Goal: Task Accomplishment & Management: Use online tool/utility

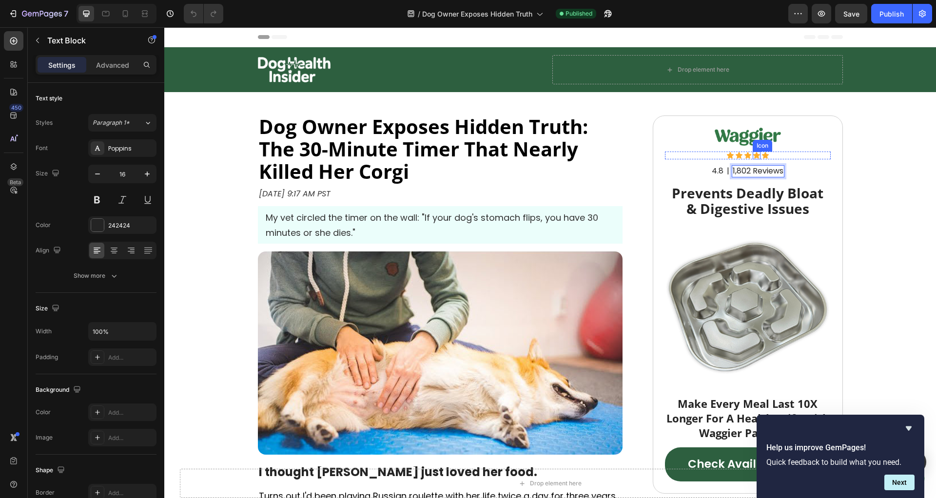
click at [753, 154] on icon at bounding box center [757, 156] width 8 height 8
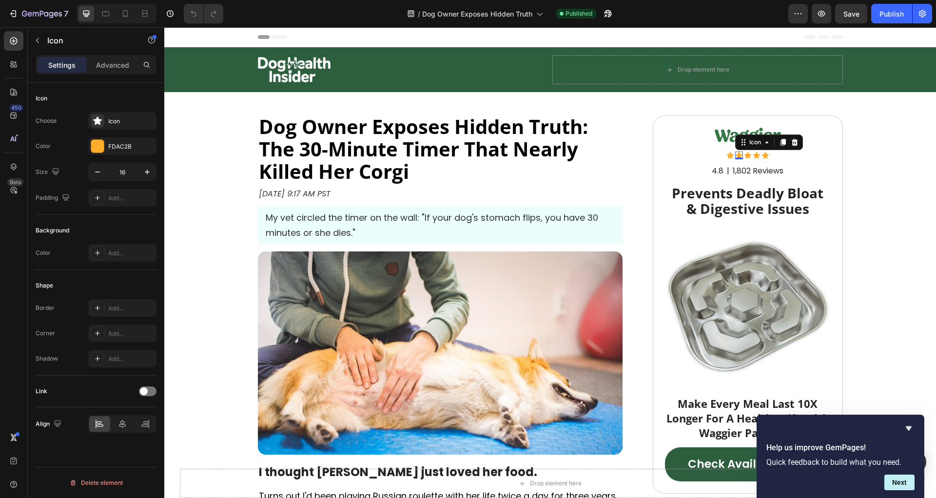
click at [738, 156] on div "Icon 0" at bounding box center [739, 156] width 8 height 8
click at [727, 157] on div "Icon" at bounding box center [731, 156] width 8 height 8
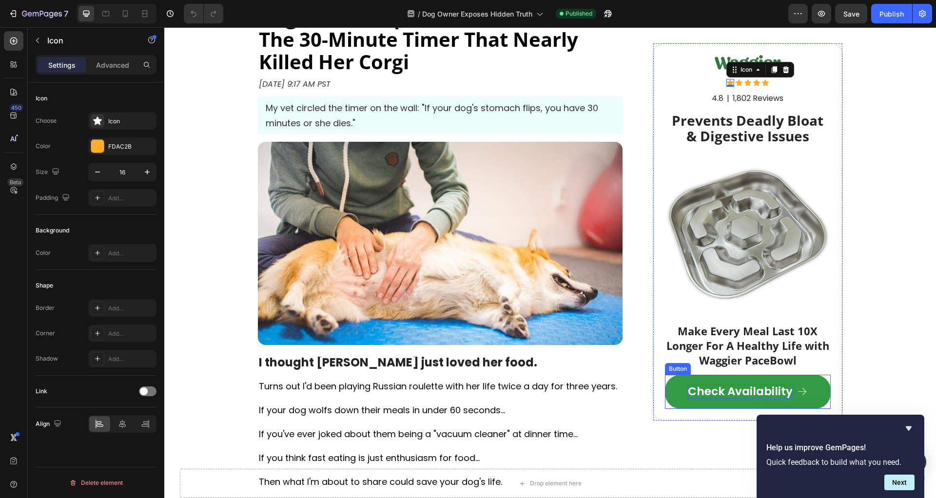
click at [730, 393] on p "Check Availability" at bounding box center [740, 392] width 105 height 15
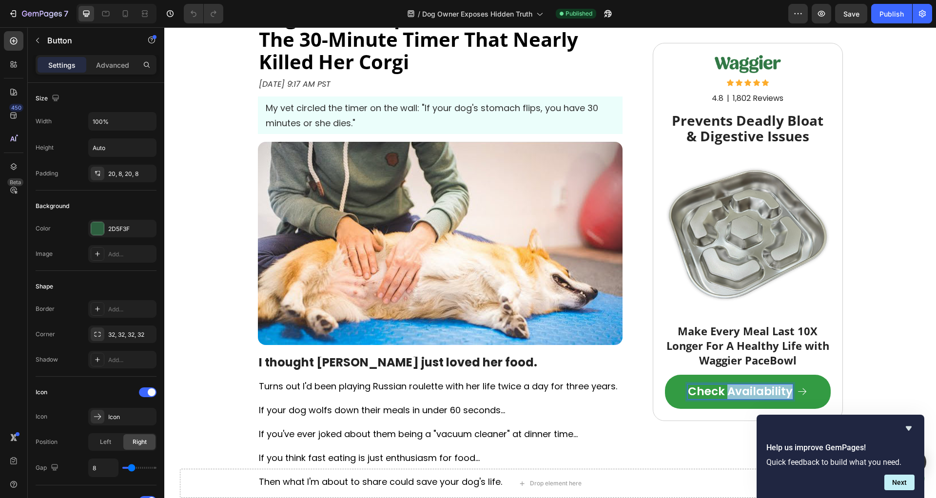
click at [730, 393] on p "Check Availability" at bounding box center [740, 392] width 105 height 15
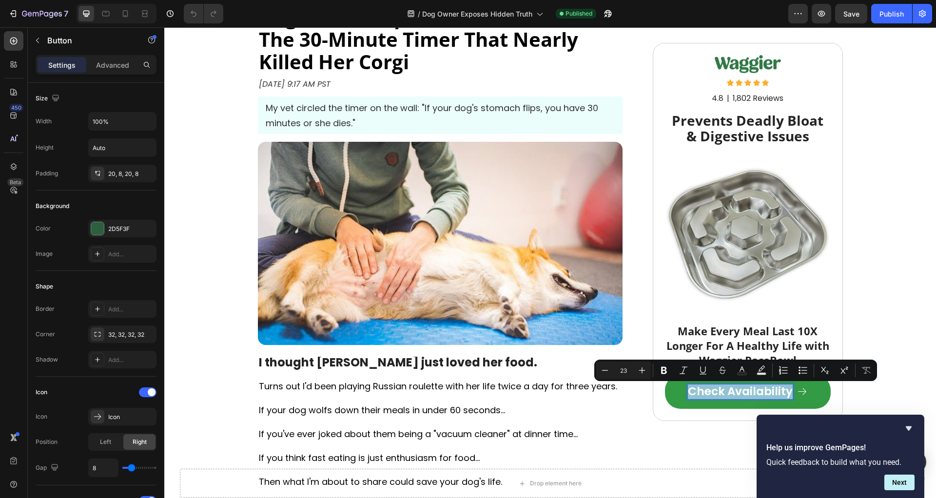
copy p "Check Availability"
click at [711, 338] on strong "Make Every Meal Last 10X Longer For A Healthy Life with Waggier PaceBowl" at bounding box center [748, 346] width 163 height 44
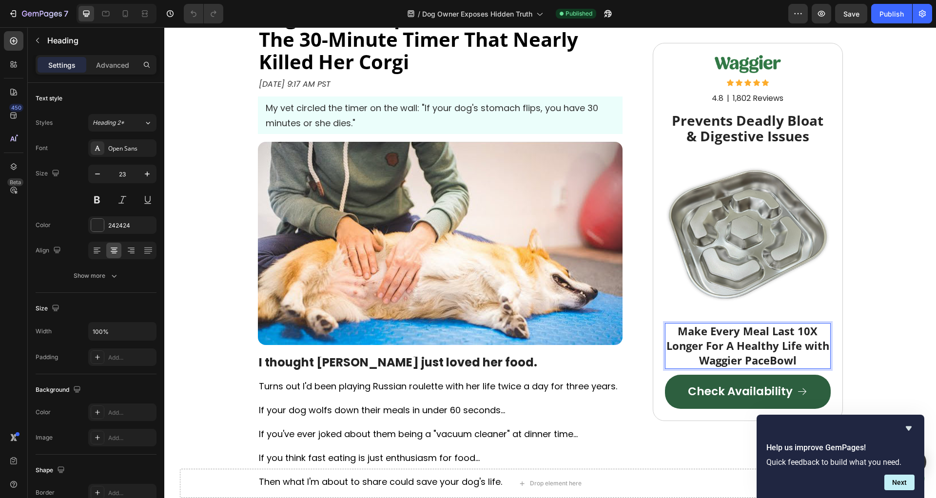
click at [711, 338] on strong "Make Every Meal Last 10X Longer For A Healthy Life with Waggier PaceBowl" at bounding box center [748, 346] width 163 height 44
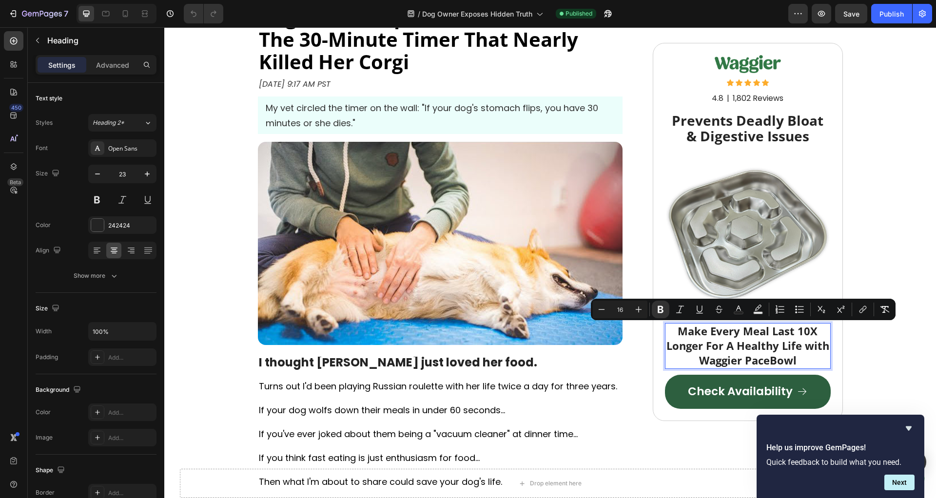
click at [709, 114] on strong "Prevents Deadly Bloat & Digestive Issues" at bounding box center [748, 128] width 152 height 34
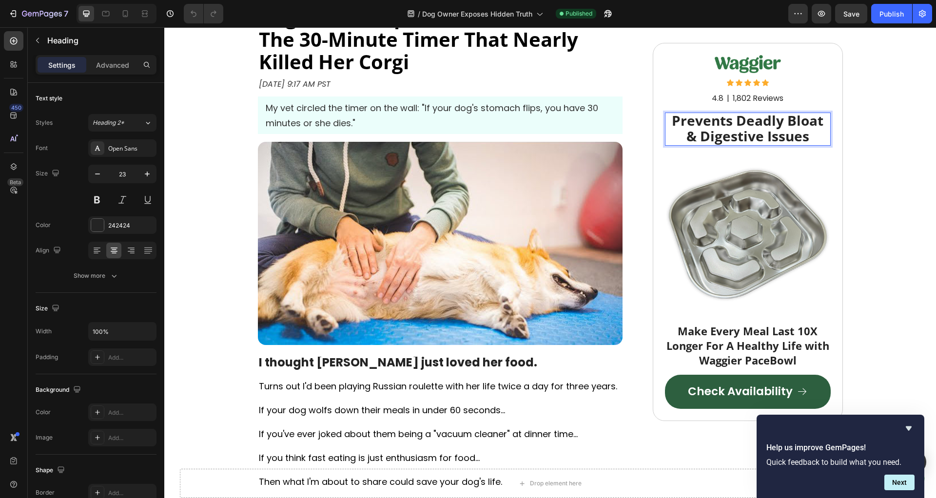
click at [731, 125] on strong "Prevents Deadly Bloat & Digestive Issues" at bounding box center [748, 128] width 152 height 34
drag, startPoint x: 731, startPoint y: 125, endPoint x: 734, endPoint y: 150, distance: 25.0
click at [731, 125] on strong "Prevents Deadly Bloat & Digestive Issues" at bounding box center [748, 128] width 152 height 34
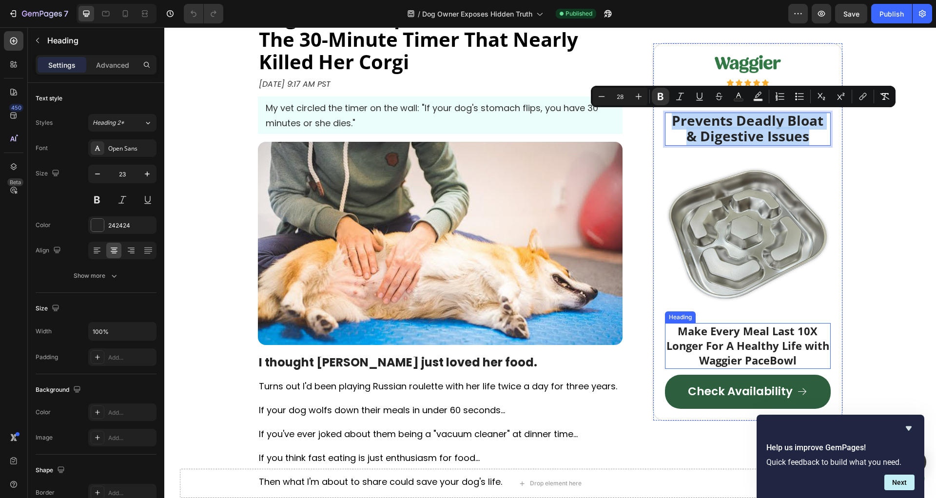
click at [736, 352] on strong "Make Every Meal Last 10X Longer For A Healthy Life with Waggier PaceBowl" at bounding box center [748, 346] width 163 height 44
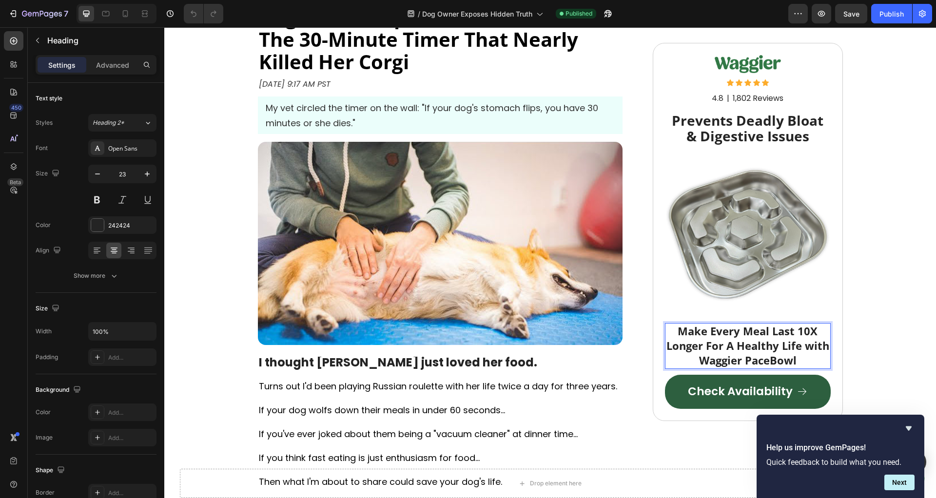
click at [736, 352] on strong "Make Every Meal Last 10X Longer For A Healthy Life with Waggier PaceBowl" at bounding box center [748, 346] width 163 height 44
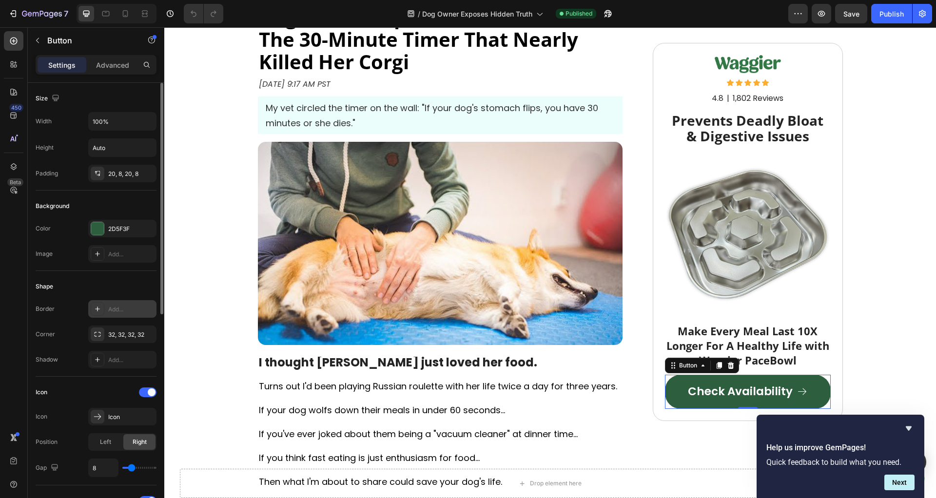
scroll to position [405, 0]
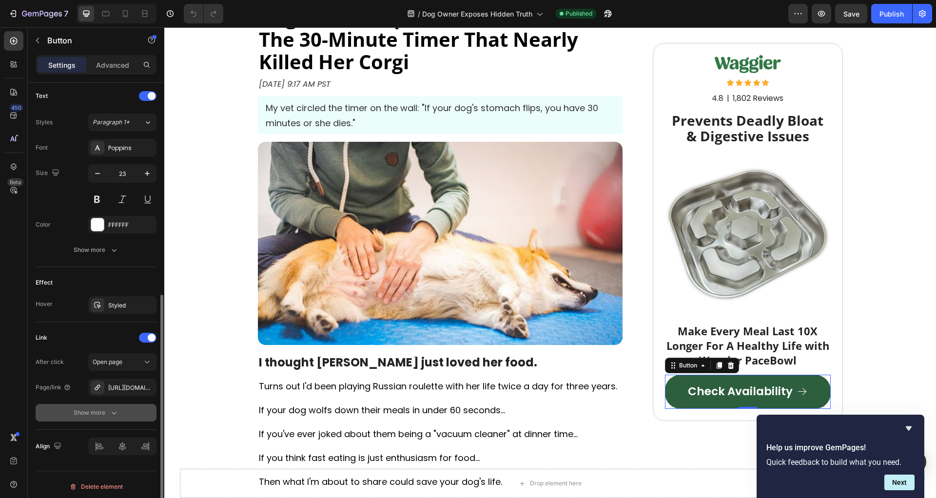
click at [84, 414] on button "Show more" at bounding box center [96, 413] width 121 height 18
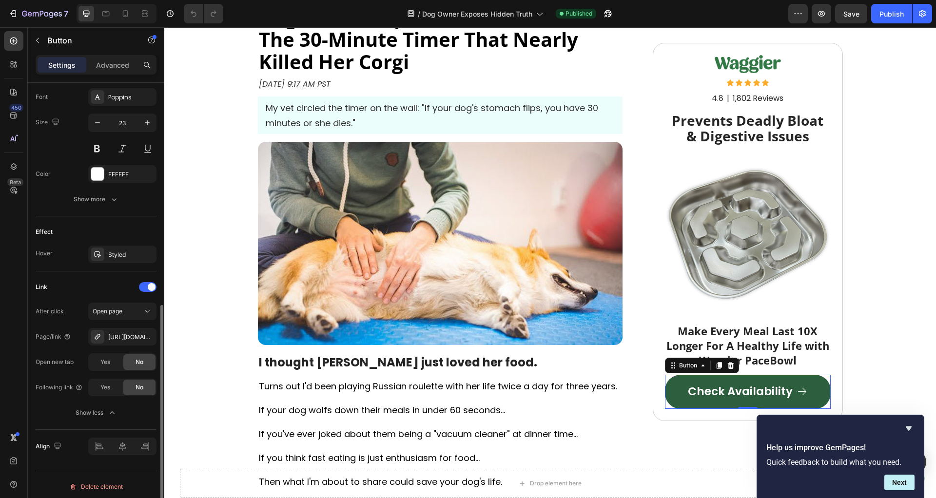
scroll to position [434, 0]
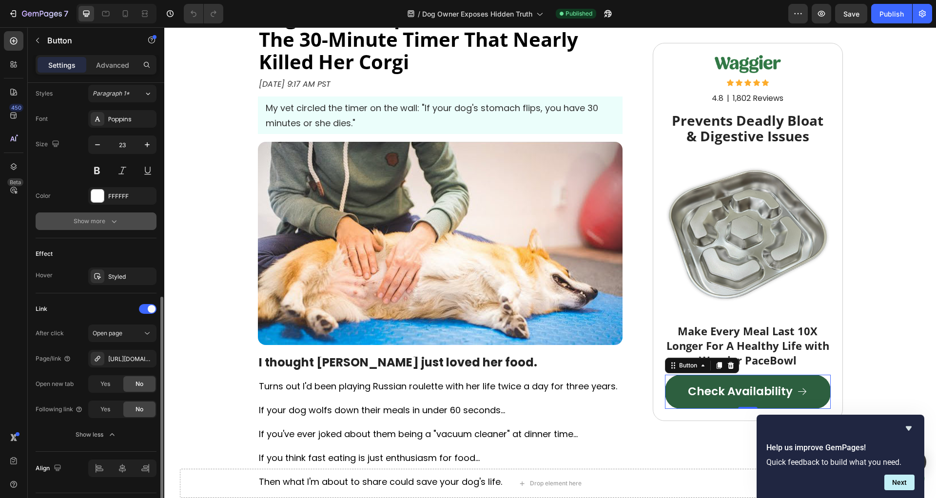
click at [104, 216] on div "Show more" at bounding box center [96, 221] width 45 height 10
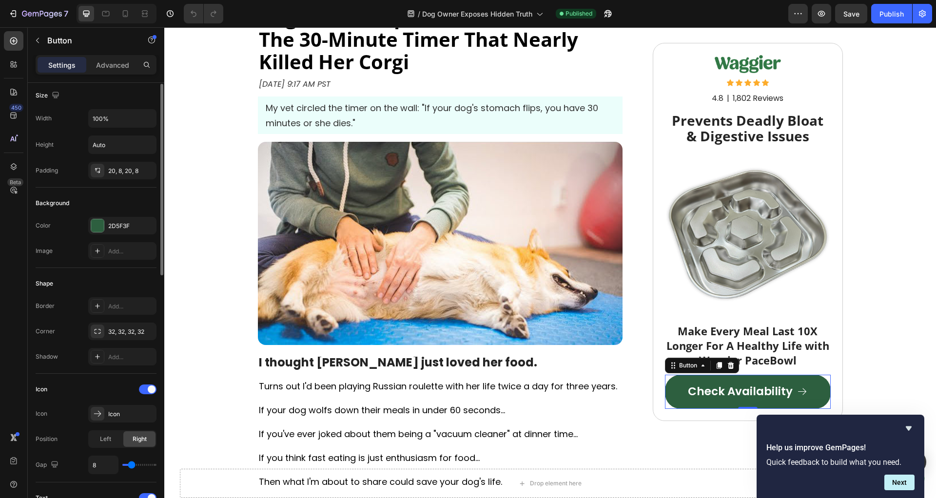
scroll to position [0, 0]
click at [114, 65] on p "Advanced" at bounding box center [112, 65] width 33 height 10
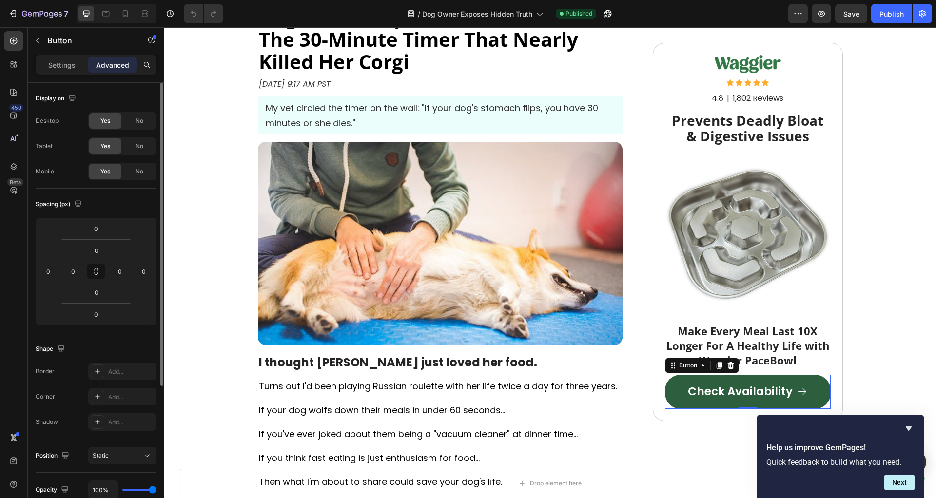
click at [71, 69] on p "Settings" at bounding box center [61, 65] width 27 height 10
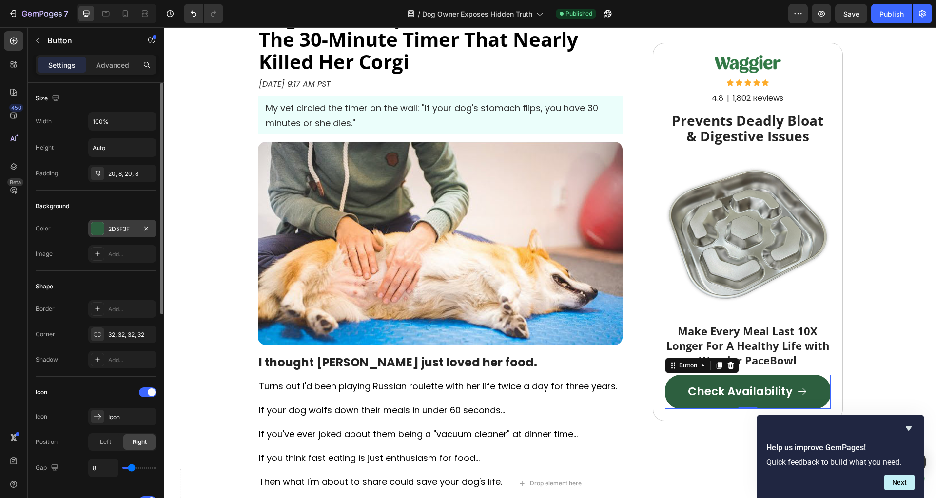
click at [122, 228] on div "2D5F3F" at bounding box center [122, 229] width 28 height 9
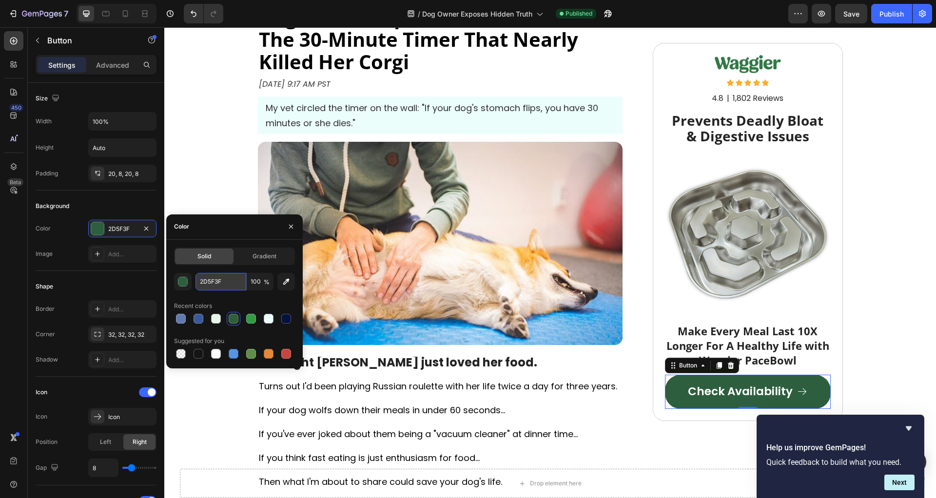
click at [223, 286] on input "2D5F3F" at bounding box center [221, 282] width 51 height 18
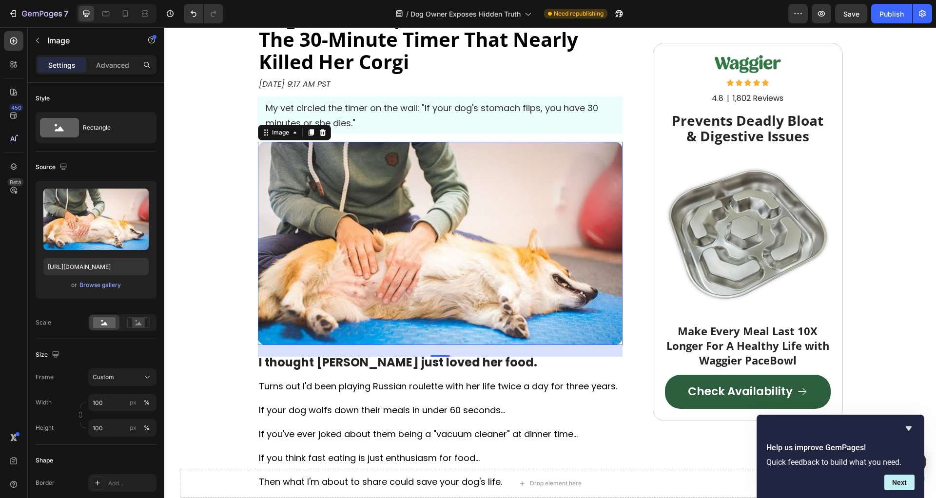
click at [503, 283] on img at bounding box center [440, 243] width 365 height 203
click at [384, 411] on span "If your dog wolfs down their meals in under 60 seconds..." at bounding box center [382, 410] width 246 height 12
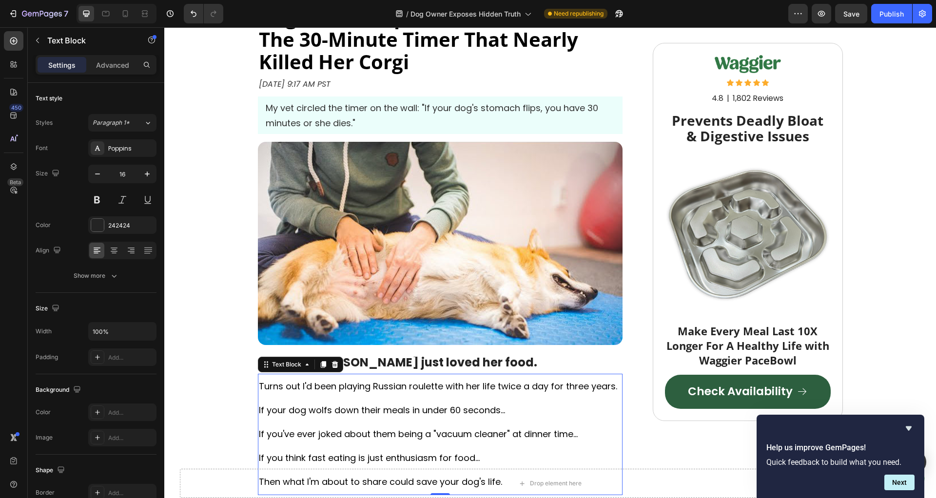
click at [384, 411] on span "If your dog wolfs down their meals in under 60 seconds..." at bounding box center [382, 410] width 246 height 12
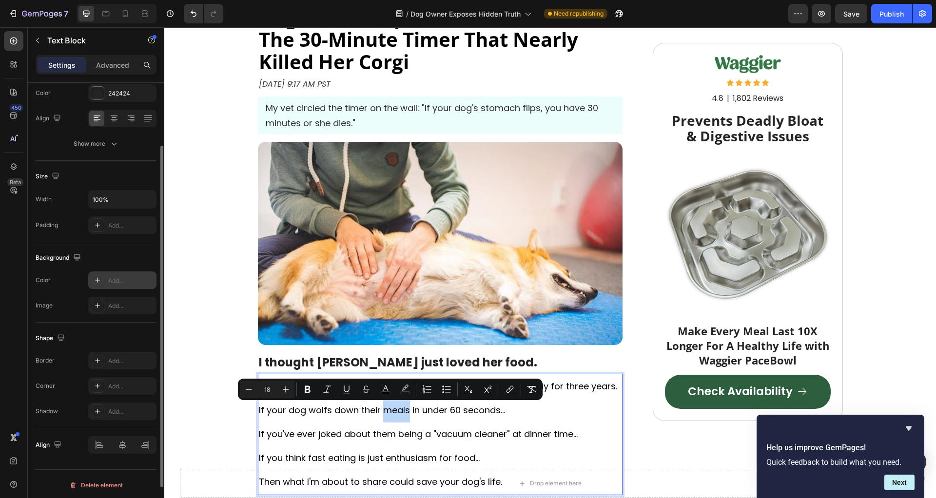
scroll to position [50, 0]
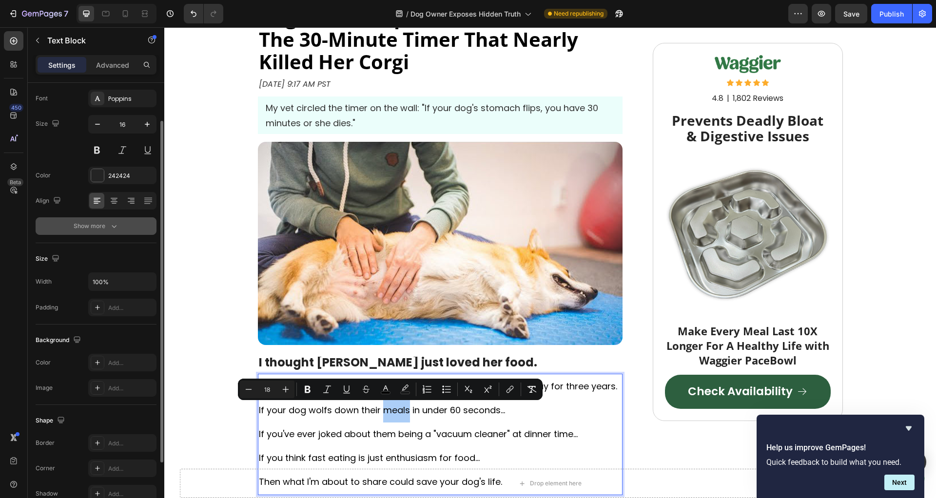
click at [105, 223] on div "Show more" at bounding box center [96, 226] width 45 height 10
